Goal: Contribute content: Add original content to the website for others to see

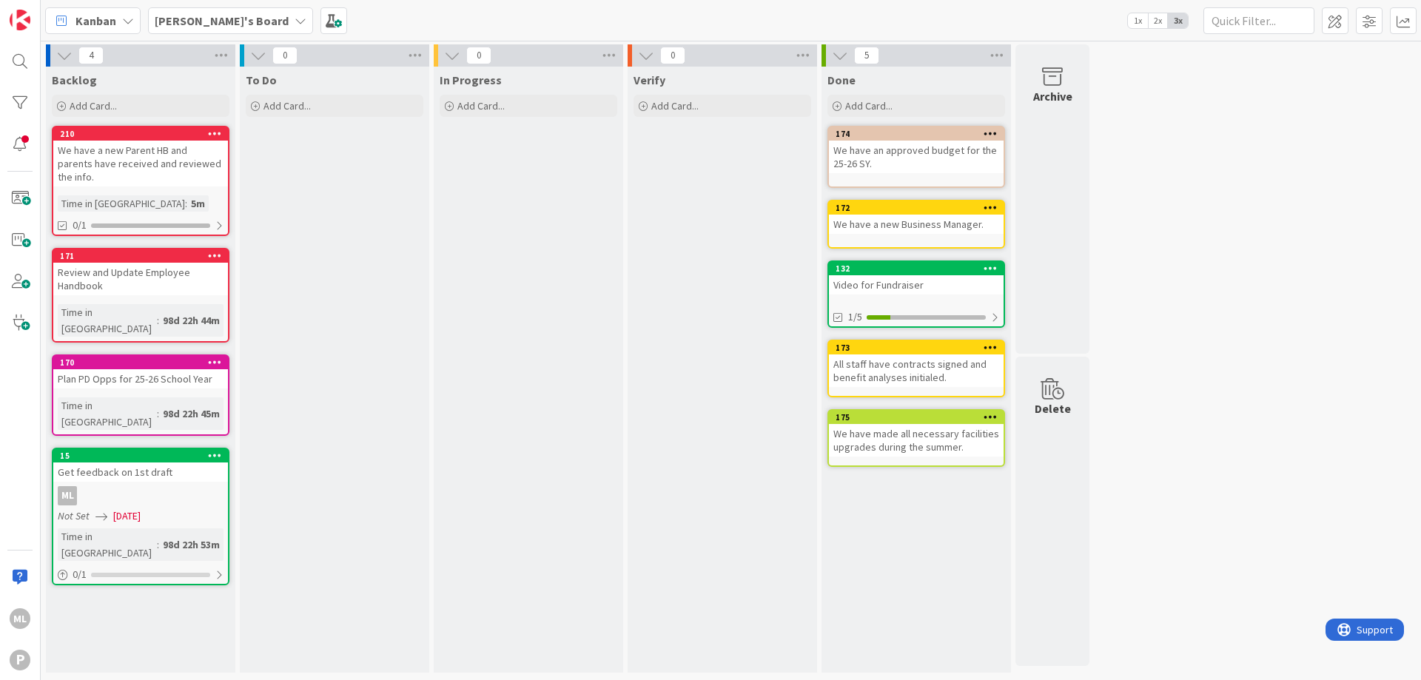
click at [120, 592] on div "Backlog Add Card... 210 We have a new Parent HB and parents have received and r…" at bounding box center [141, 370] width 190 height 606
click at [19, 196] on span at bounding box center [20, 199] width 30 height 30
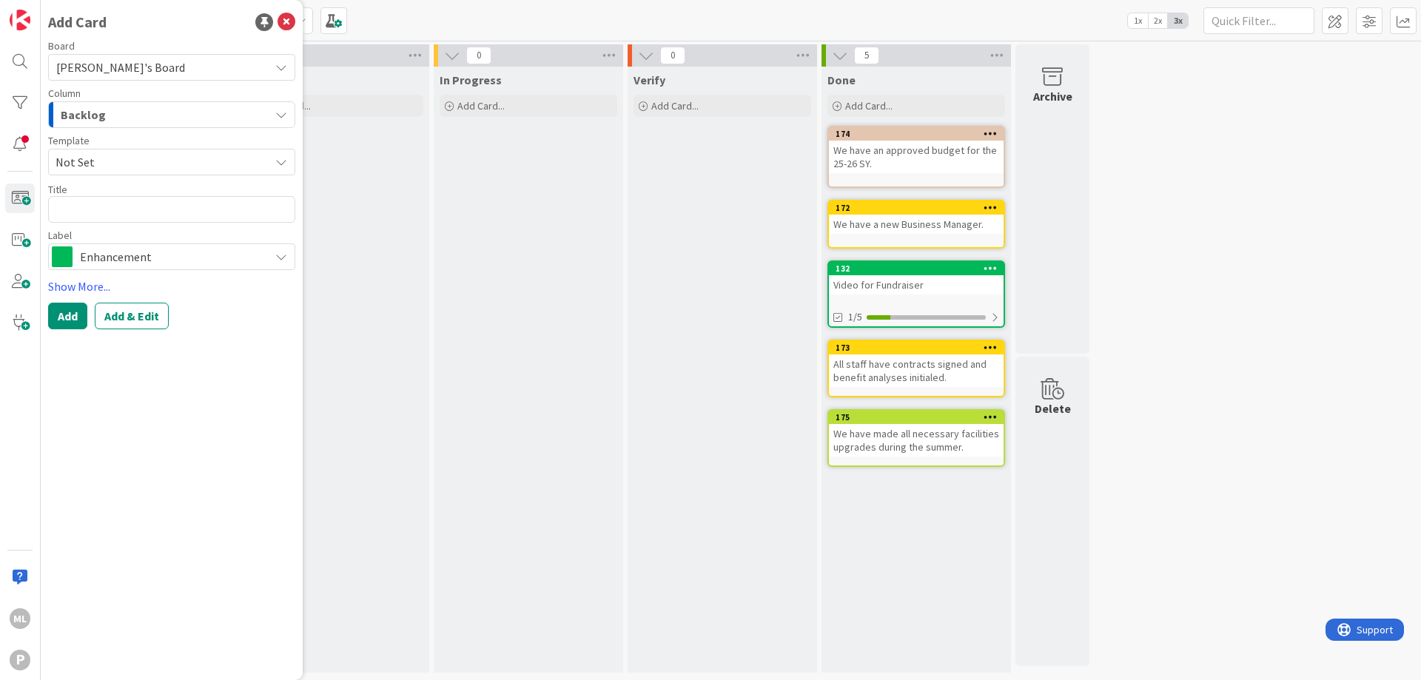
click at [111, 258] on span "Enhancement" at bounding box center [171, 257] width 182 height 21
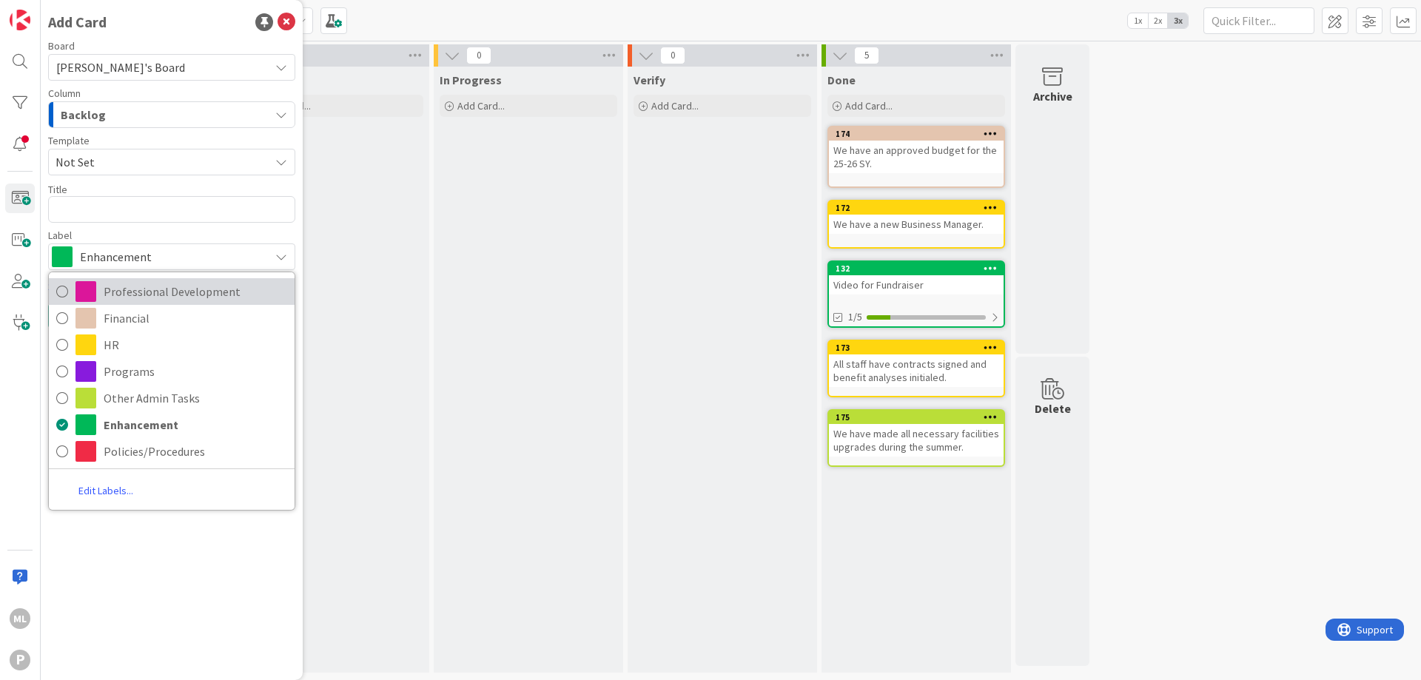
click at [156, 292] on span "Professional Development" at bounding box center [196, 292] width 184 height 22
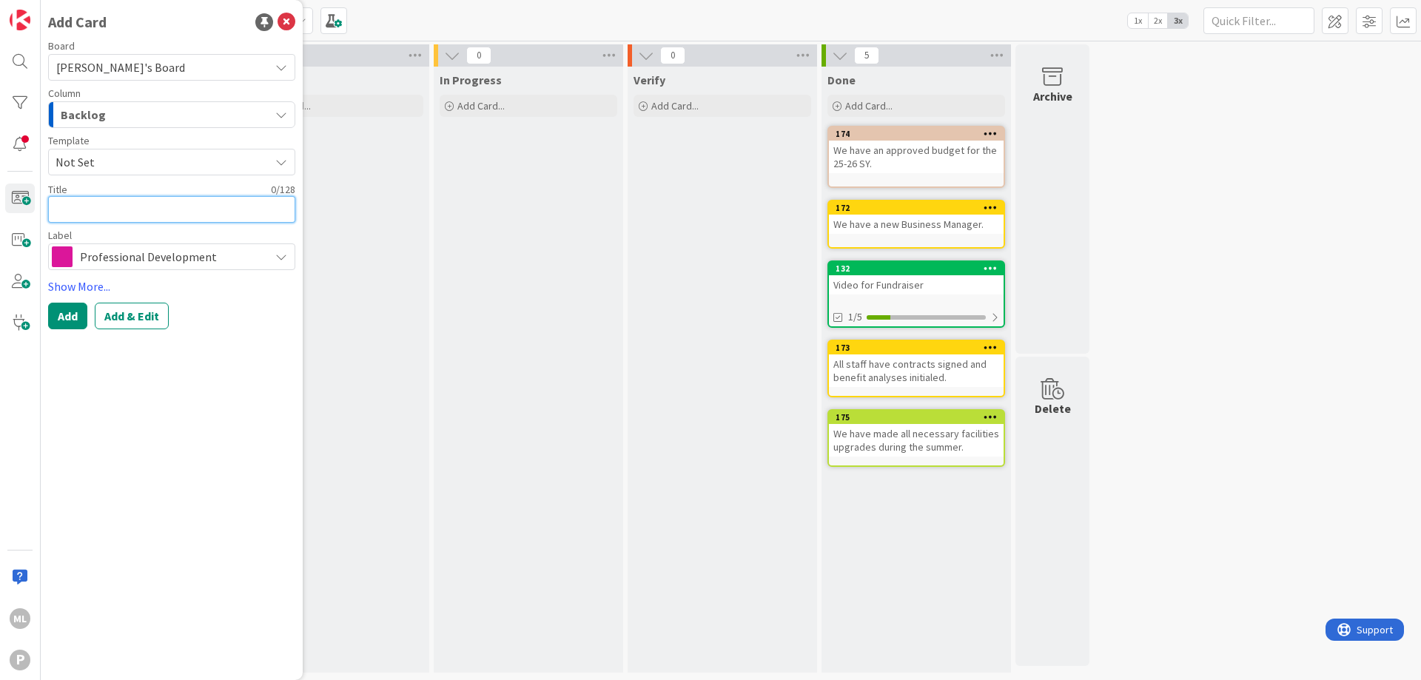
click at [115, 207] on textarea at bounding box center [171, 209] width 247 height 27
type textarea "x"
type textarea "r"
type textarea "x"
type textarea "re"
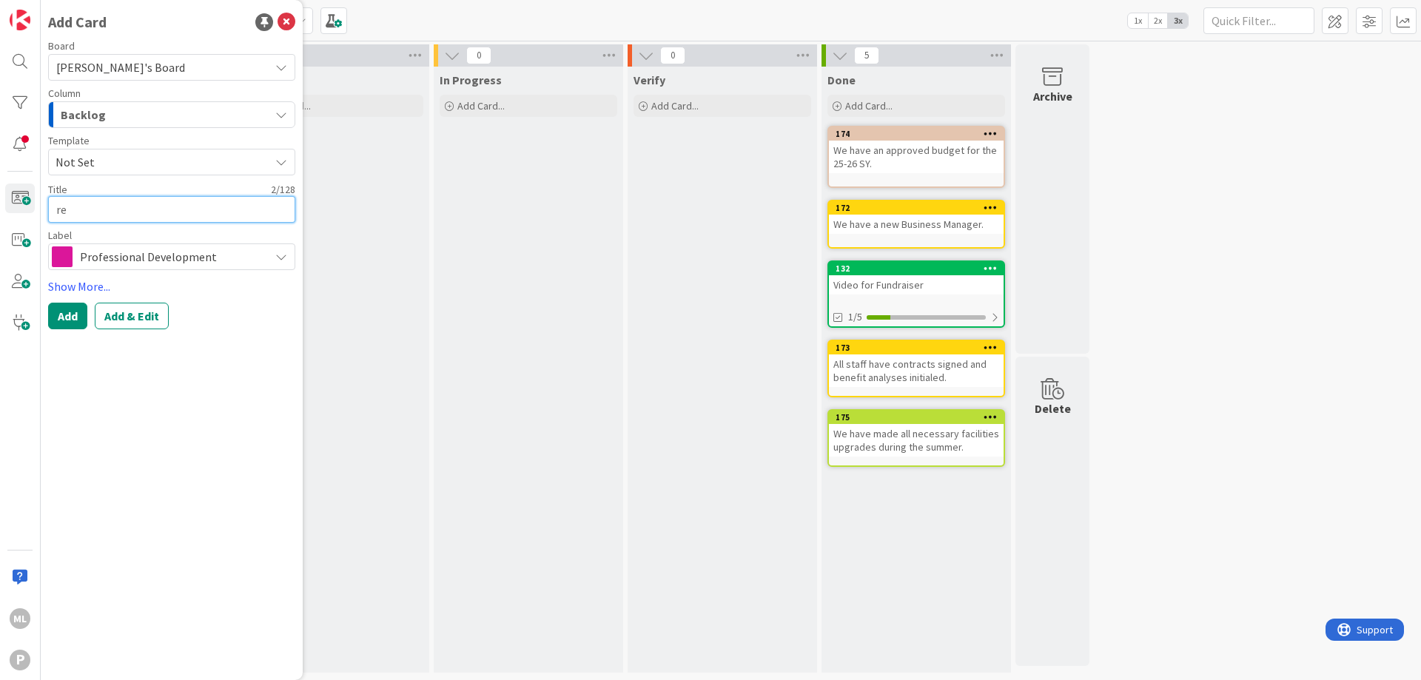
type textarea "x"
type textarea "regi"
type textarea "x"
type textarea "regis"
type textarea "x"
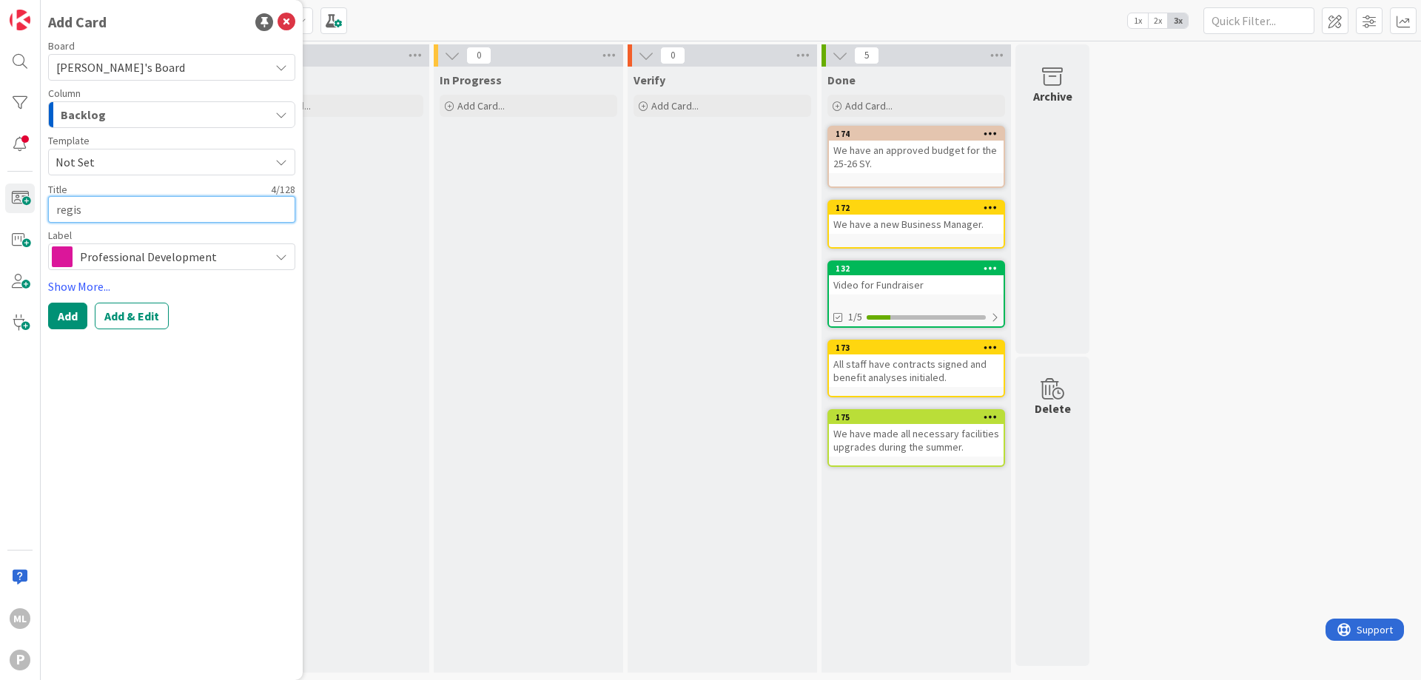
type textarea "regist"
type textarea "x"
type textarea "registe"
type textarea "x"
type textarea "register"
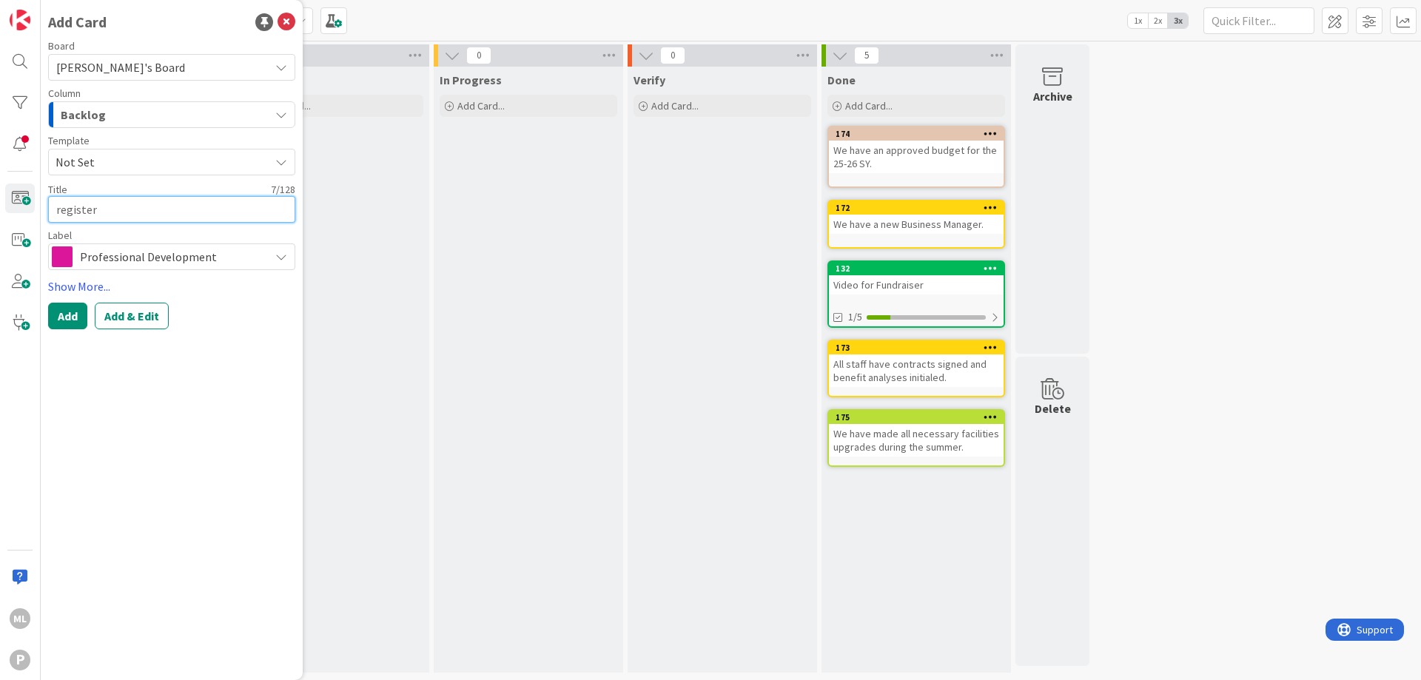
type textarea "x"
type textarea "register"
type textarea "x"
type textarea "register f"
type textarea "x"
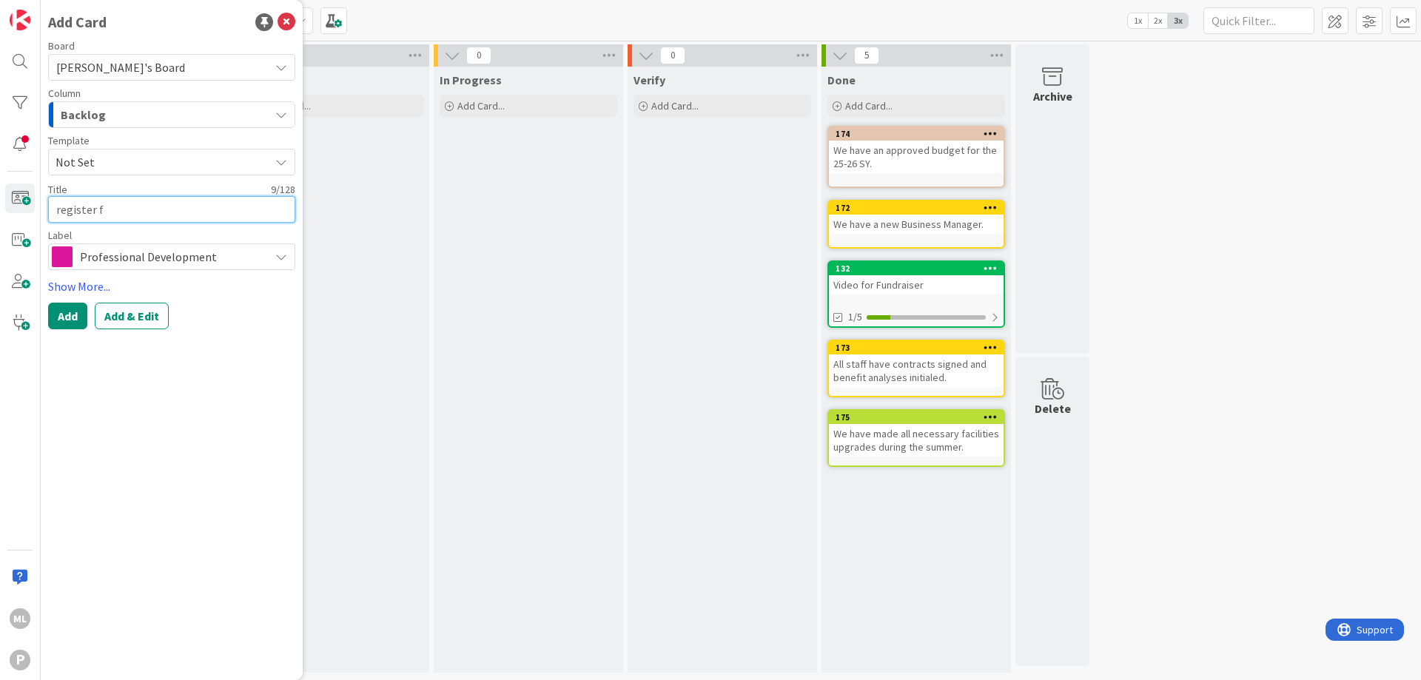
type textarea "register fo"
type textarea "x"
type textarea "register for"
type textarea "x"
type textarea "register for"
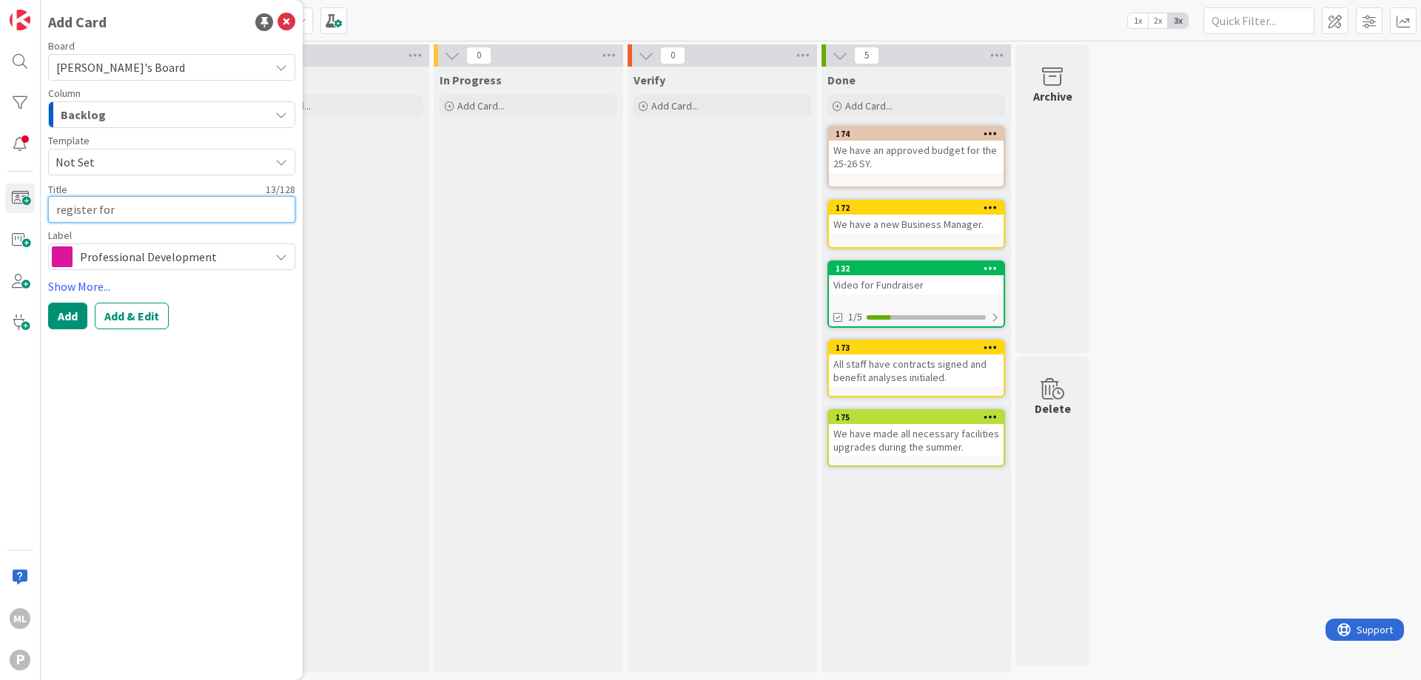
type textarea "x"
type textarea "register for A"
type textarea "x"
type textarea "register for AM"
type textarea "x"
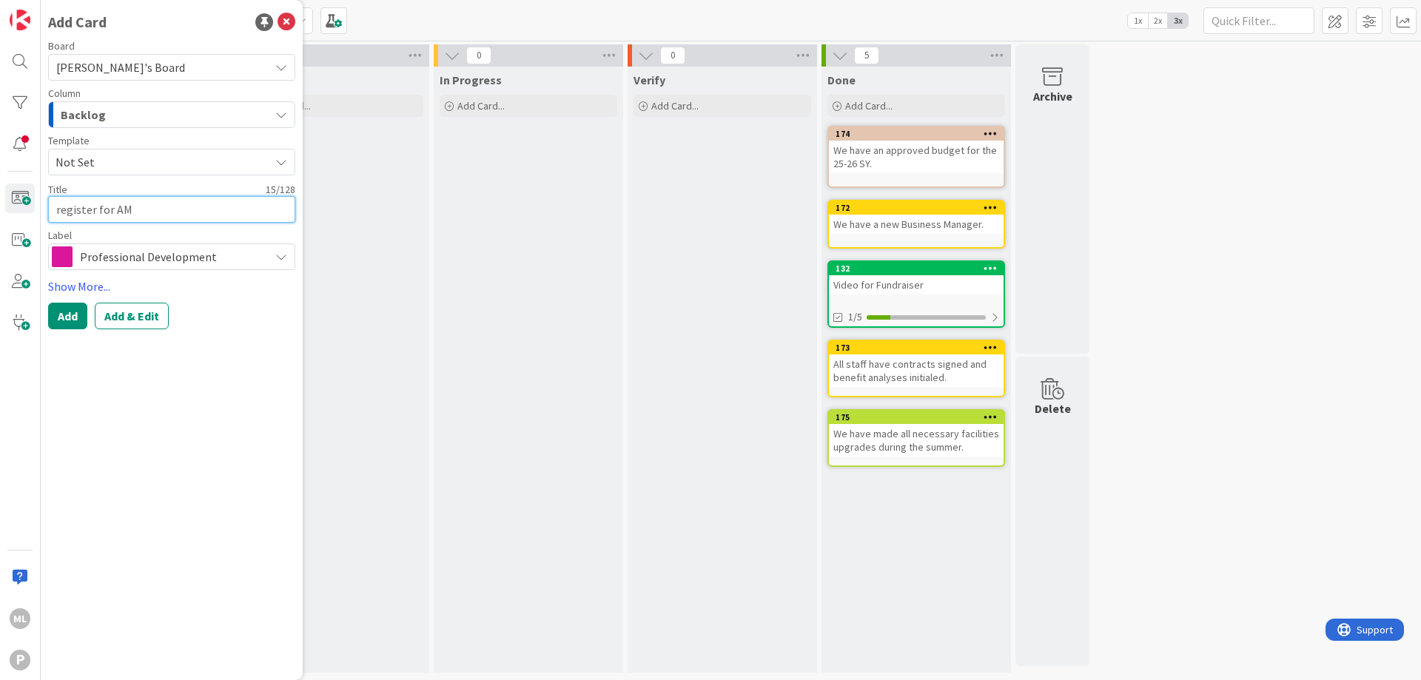
type textarea "register for AMI"
type textarea "x"
type textarea "register for AMI"
type textarea "x"
type textarea "register for AMI c"
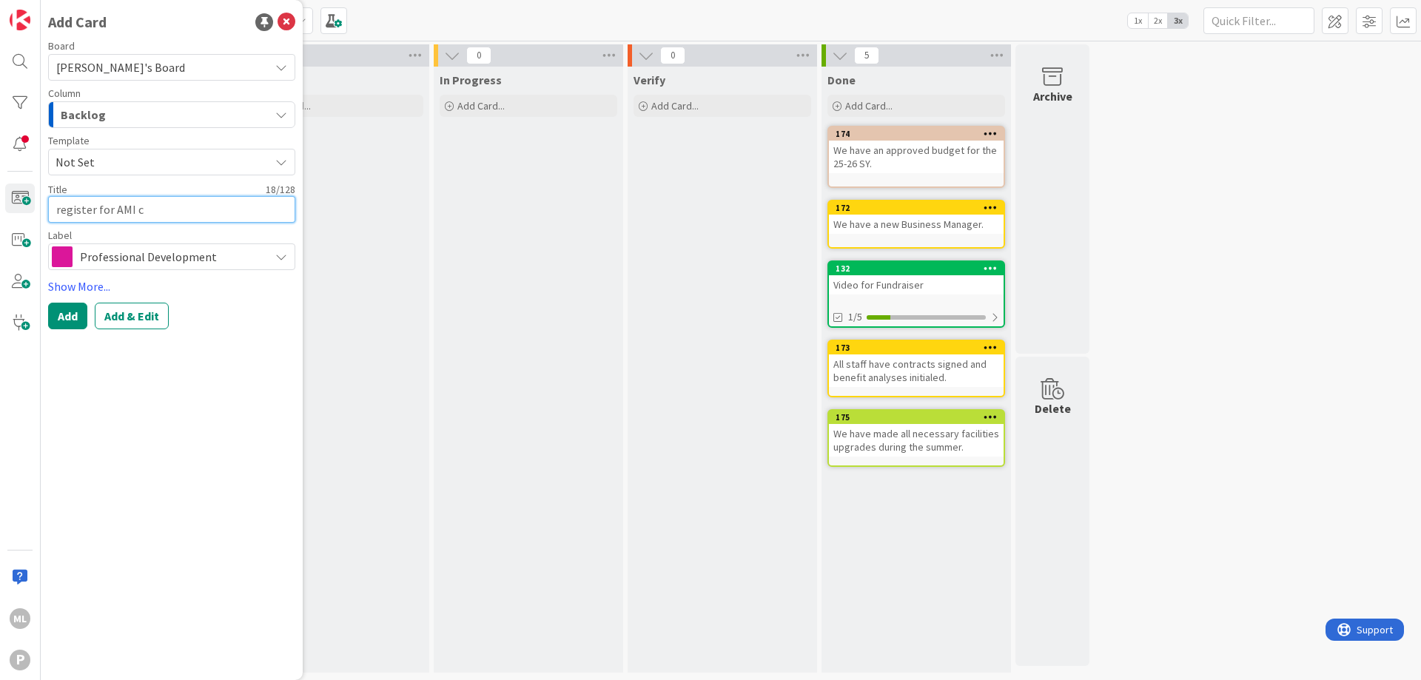
type textarea "x"
type textarea "register for AMI co"
type textarea "x"
type textarea "register for AMI conf"
type textarea "x"
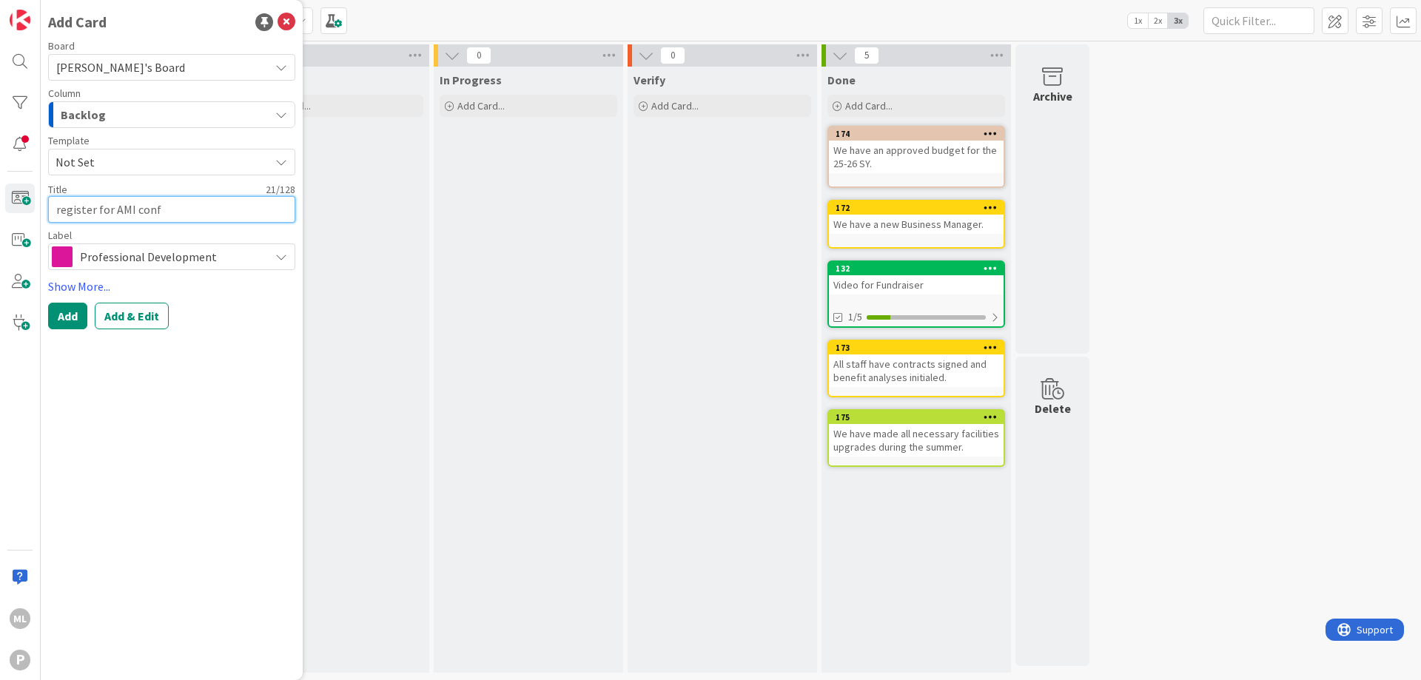
type textarea "register for AMI confe"
type textarea "x"
type textarea "register for [PERSON_NAME]"
type textarea "x"
type textarea "register for AMI confere"
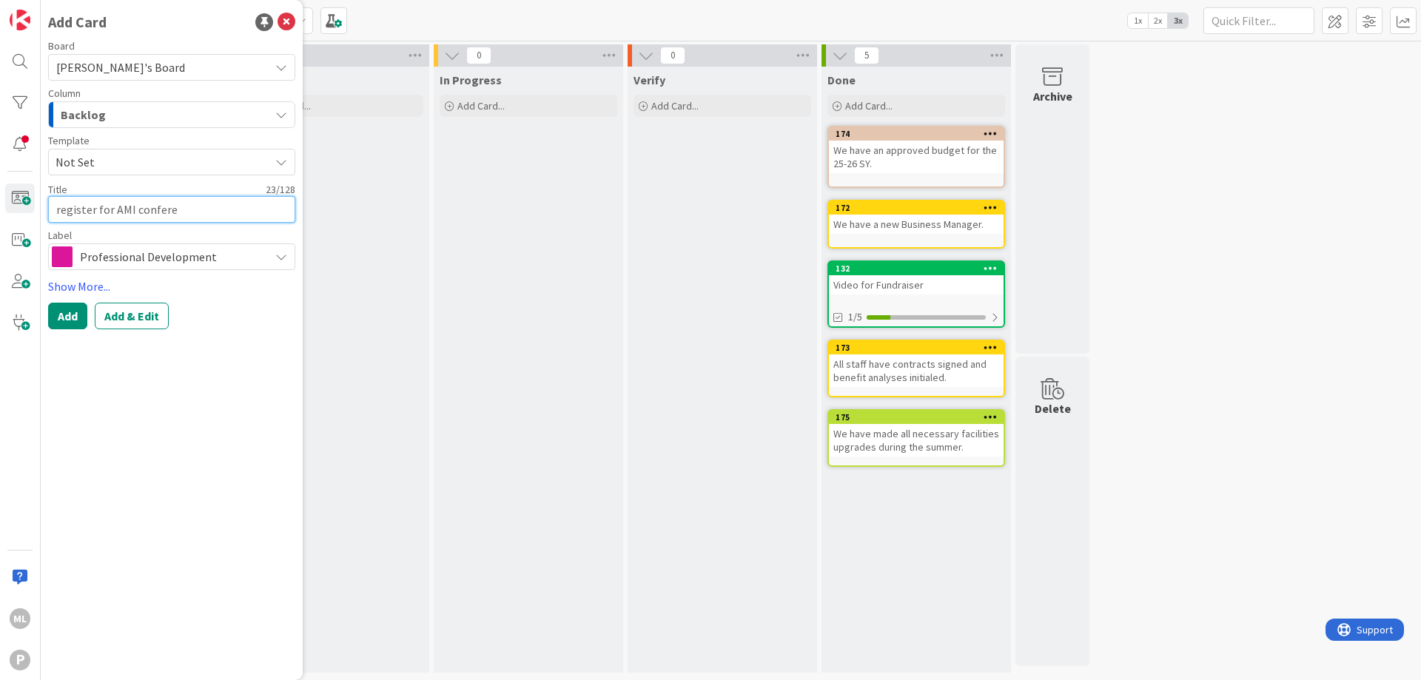
type textarea "x"
type textarea "register for AMI conferen"
type textarea "x"
type textarea "register for AMI conferenc"
type textarea "x"
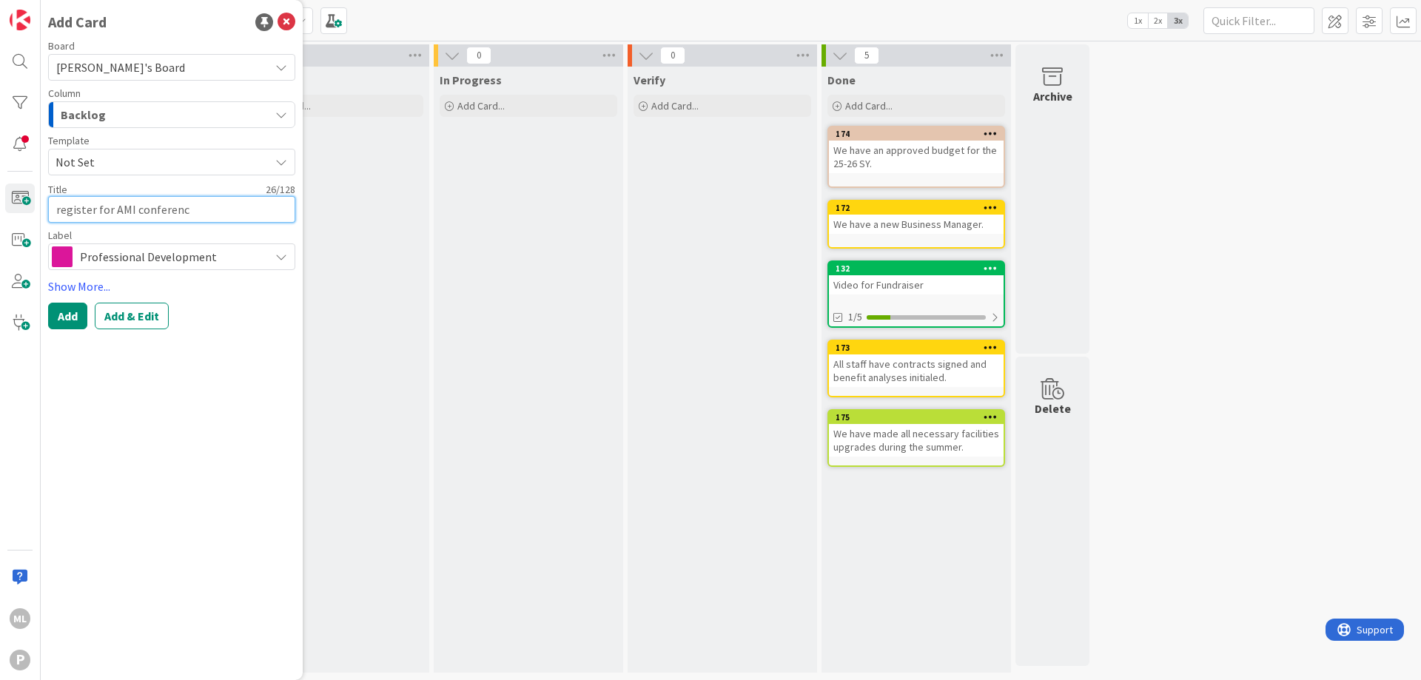
type textarea "register for AMI conference"
type textarea "x"
type textarea "register for AMI conferences"
click at [63, 321] on button "Add" at bounding box center [67, 316] width 39 height 27
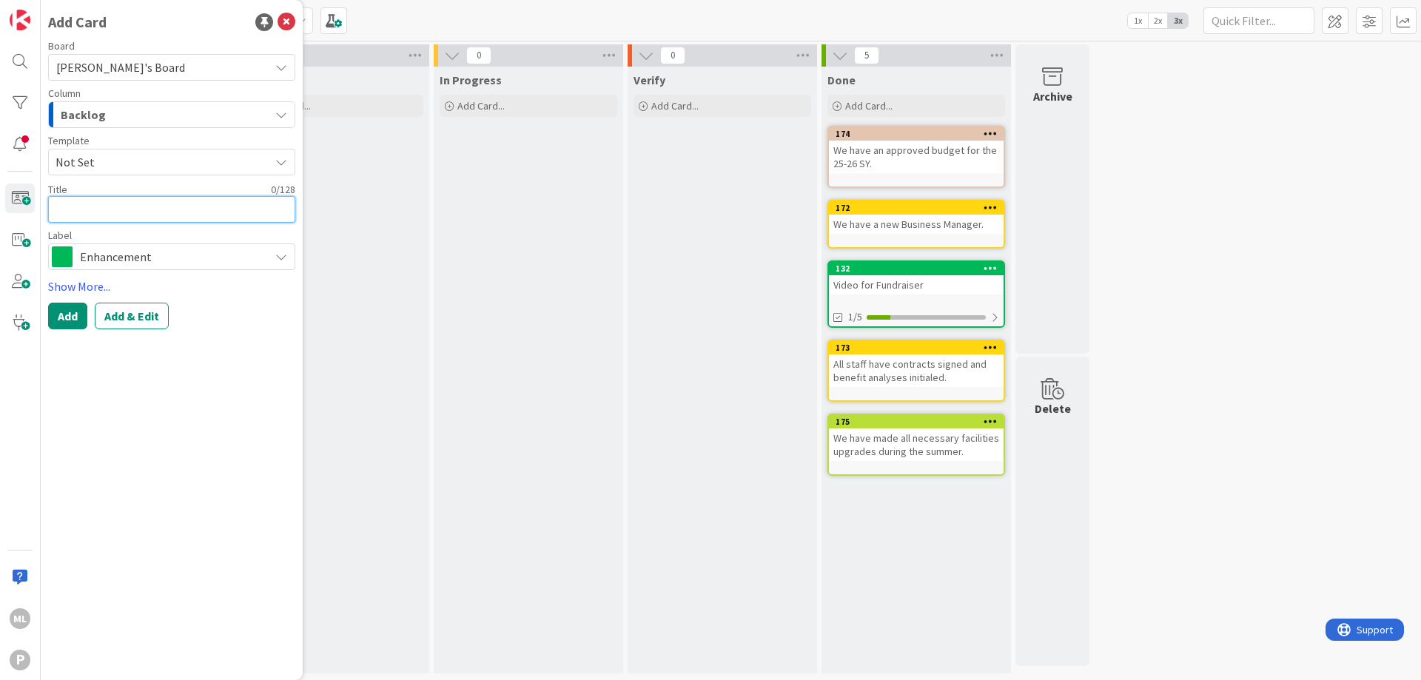
click at [101, 214] on textarea at bounding box center [171, 209] width 247 height 27
type textarea "x"
type textarea "h"
type textarea "x"
type textarea "hi"
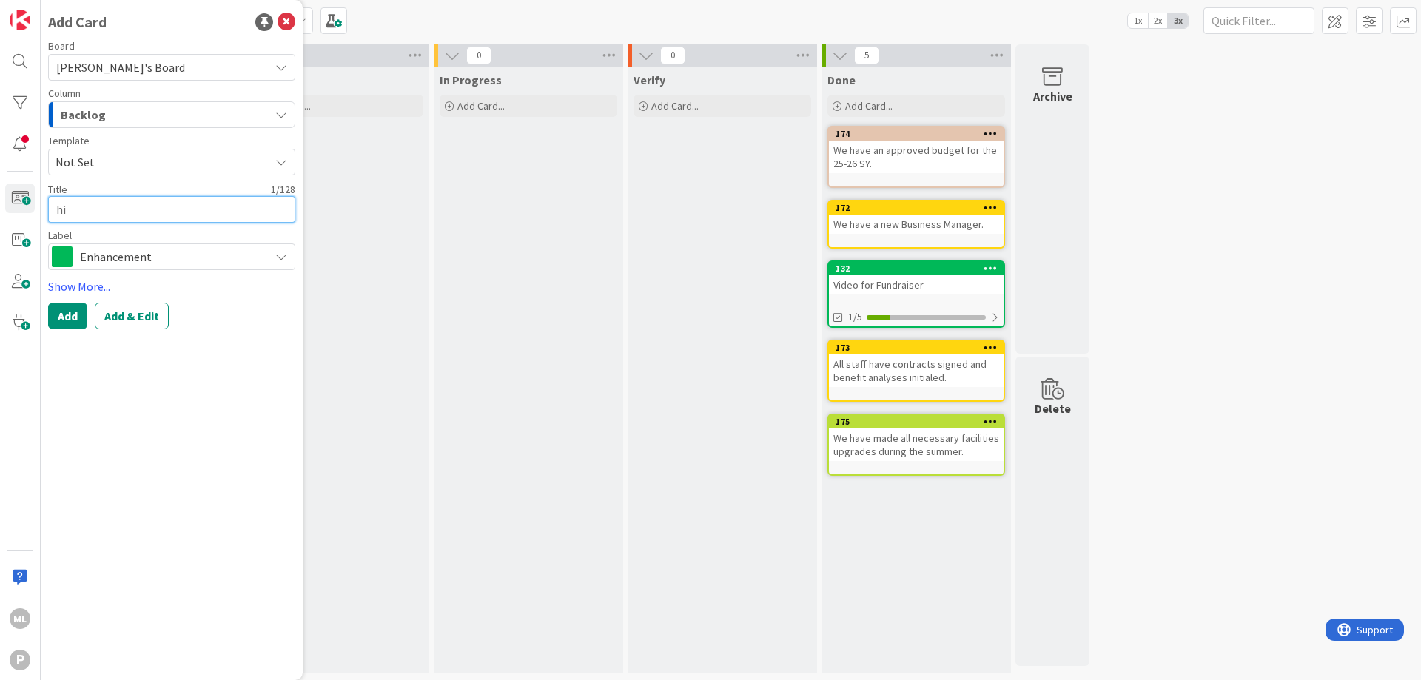
type textarea "x"
type textarea "hir"
type textarea "x"
type textarea "hire"
type textarea "x"
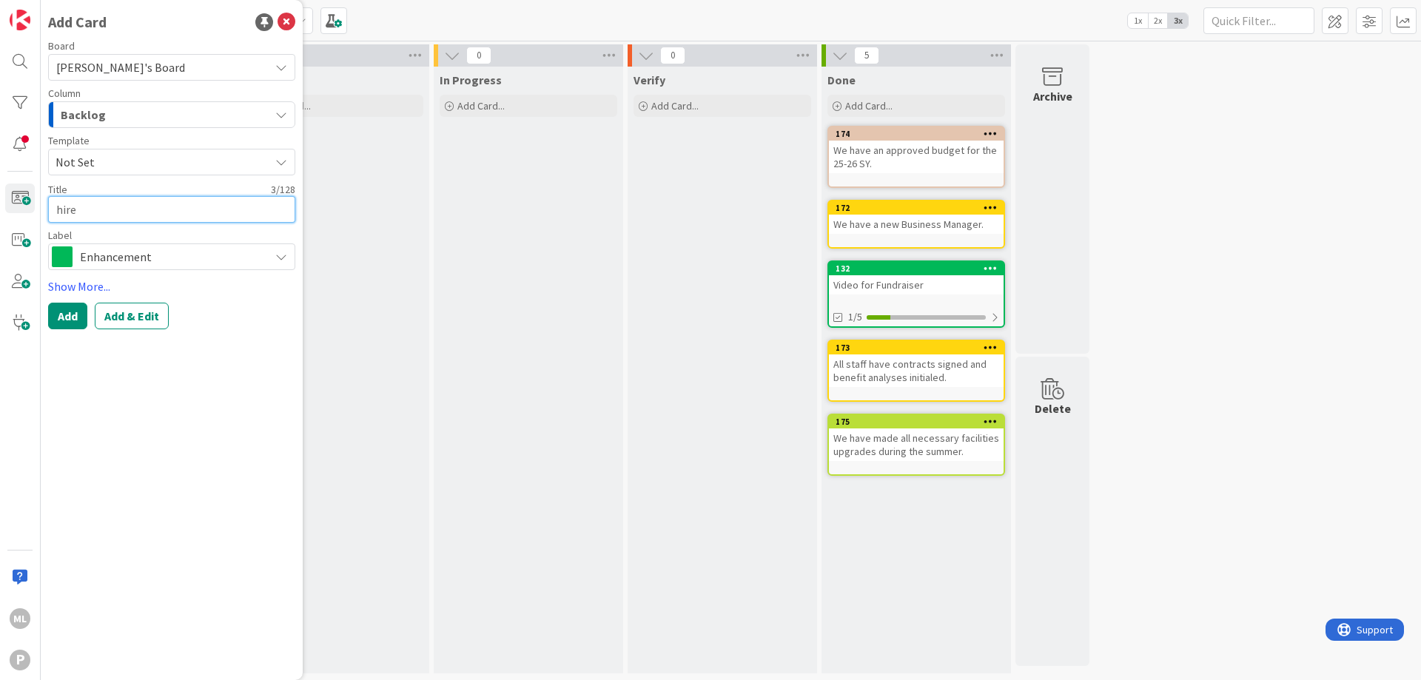
type textarea "hire"
type textarea "x"
type textarea "hire P"
type textarea "x"
type textarea "hire PP"
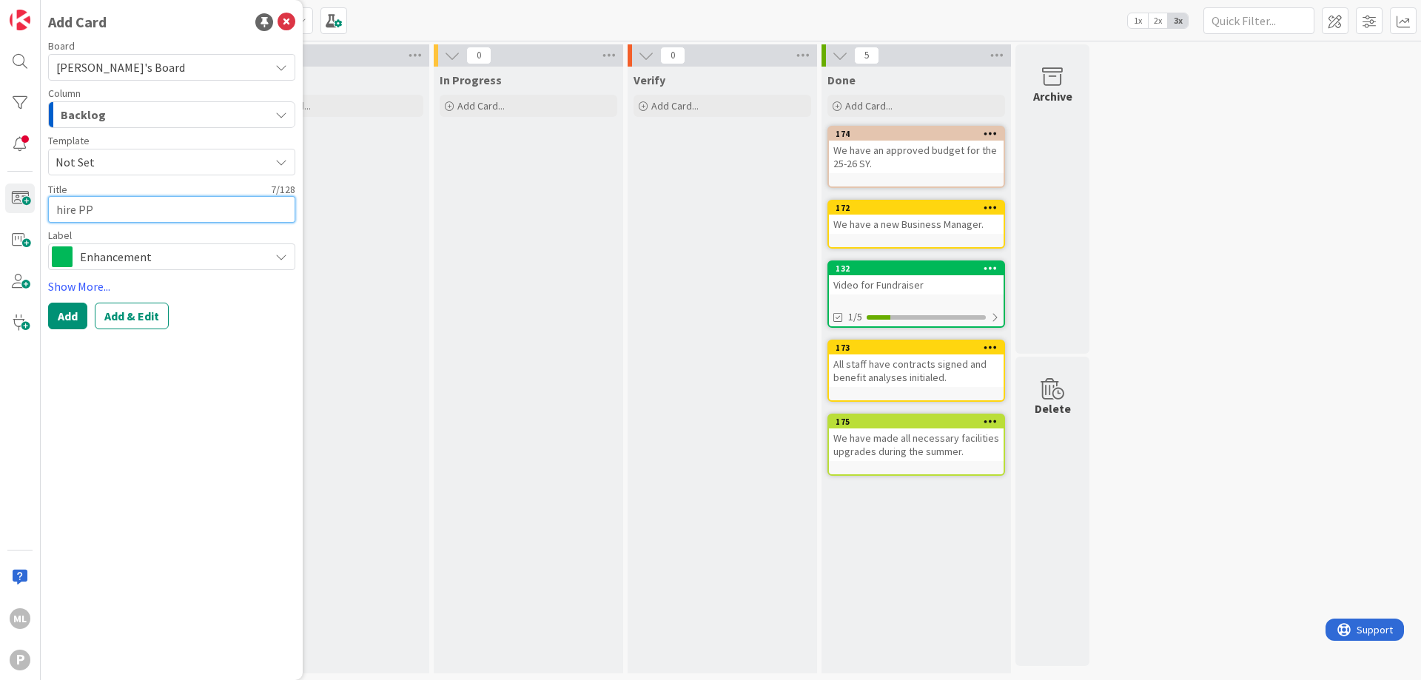
type textarea "x"
type textarea "hire PP"
type textarea "x"
type textarea "hire PP E"
type textarea "x"
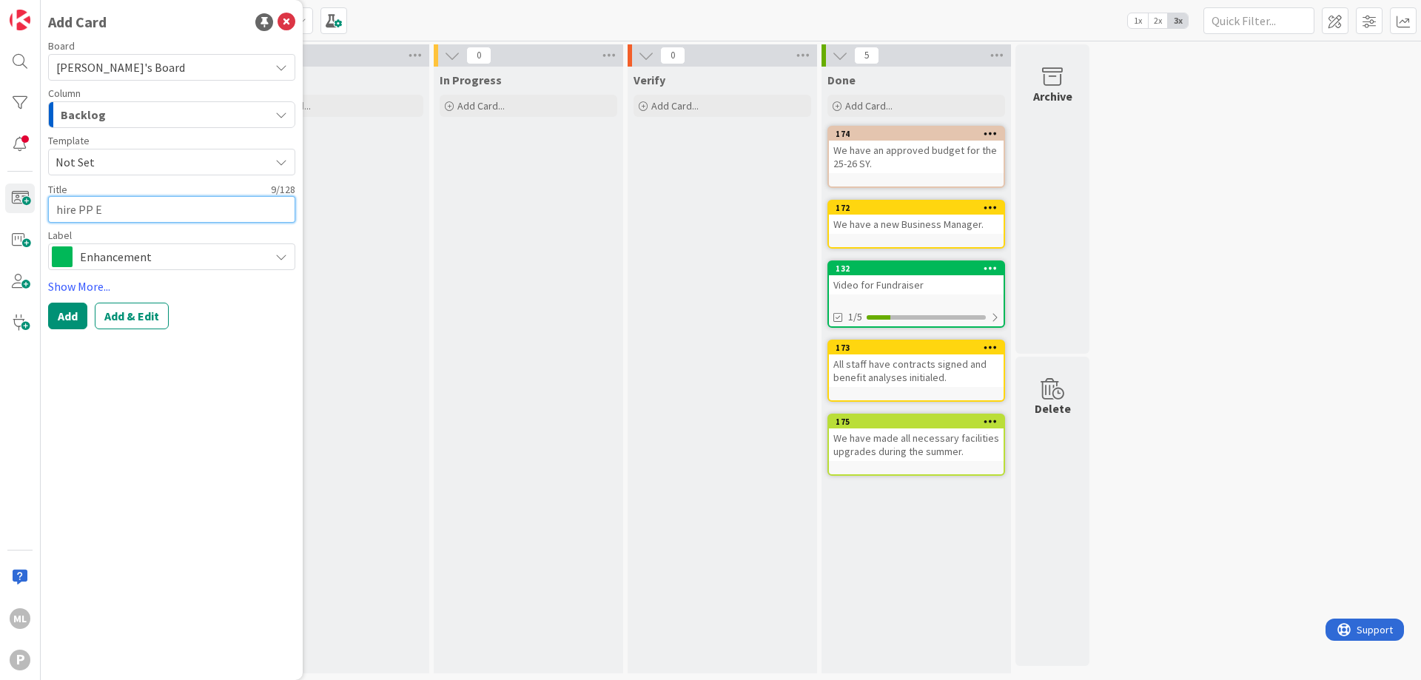
type textarea "hire PP Ex"
type textarea "x"
type textarea "hire PP Ext"
type textarea "x"
type textarea "hire PP Ext"
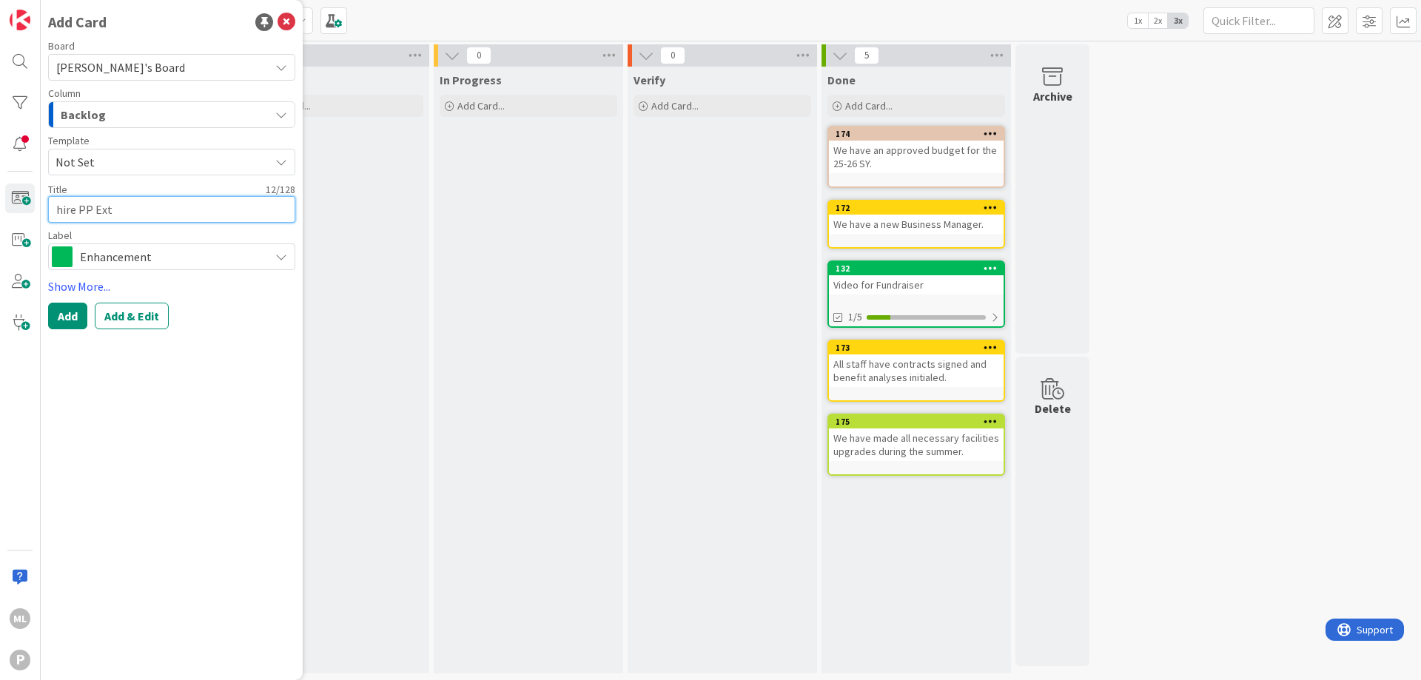
type textarea "x"
type textarea "hire PP Ext D"
type textarea "x"
type textarea "hire PP Ext Da"
type textarea "x"
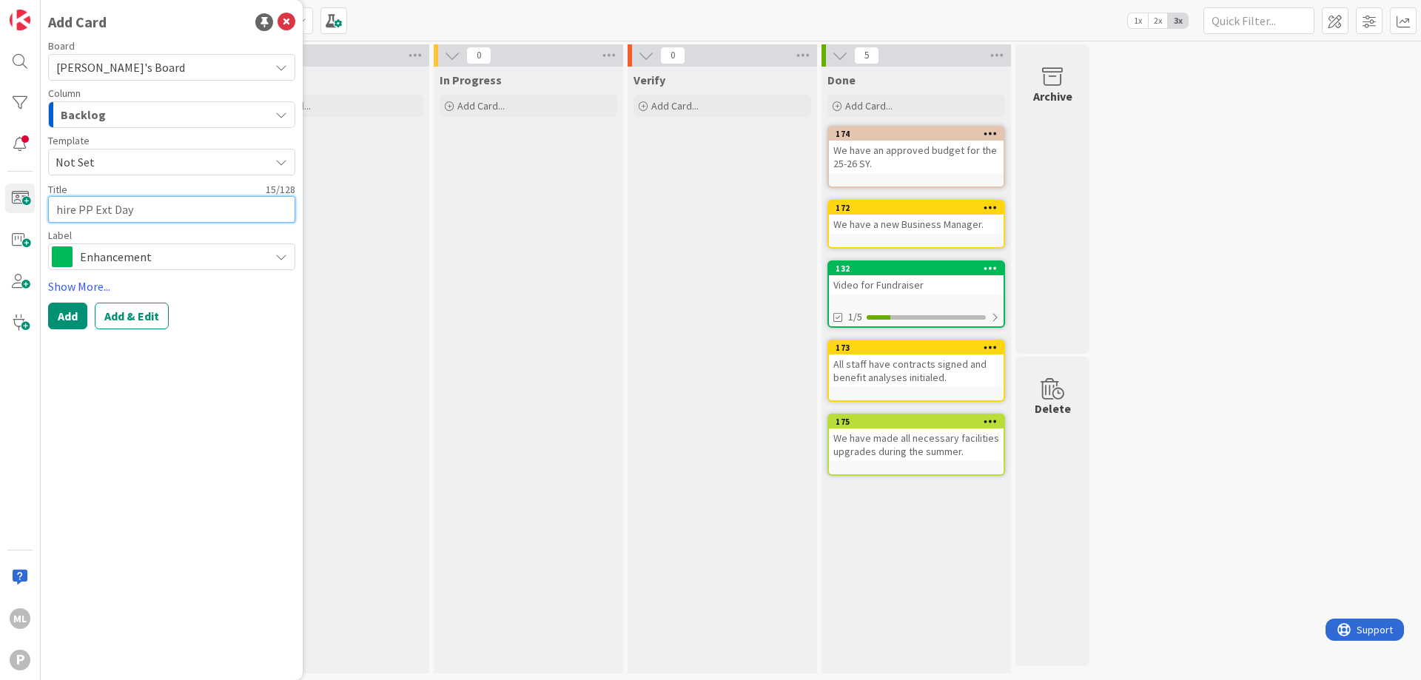
type textarea "hire PP Ext Day"
click at [98, 258] on span "Enhancement" at bounding box center [171, 257] width 182 height 21
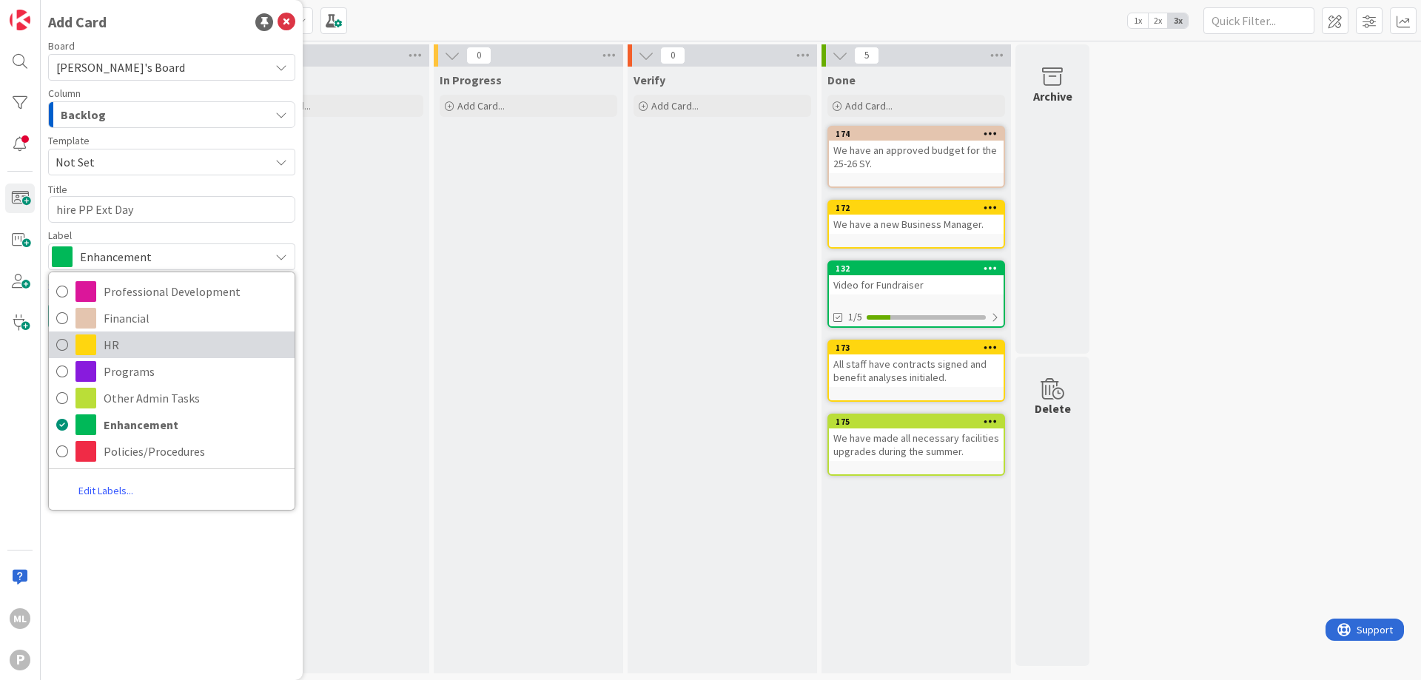
click at [117, 347] on span "HR" at bounding box center [196, 345] width 184 height 22
type textarea "x"
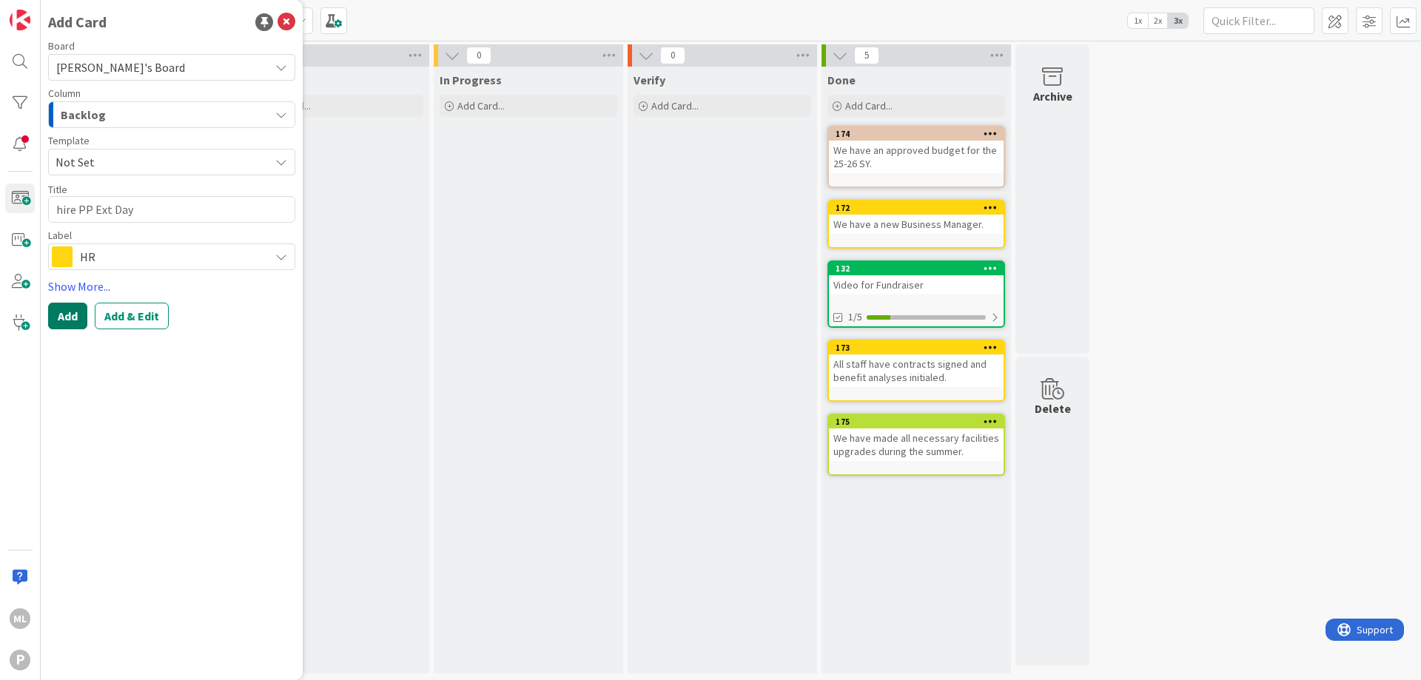
click at [69, 318] on button "Add" at bounding box center [67, 316] width 39 height 27
click at [286, 21] on icon at bounding box center [287, 22] width 18 height 18
